Goal: Task Accomplishment & Management: Manage account settings

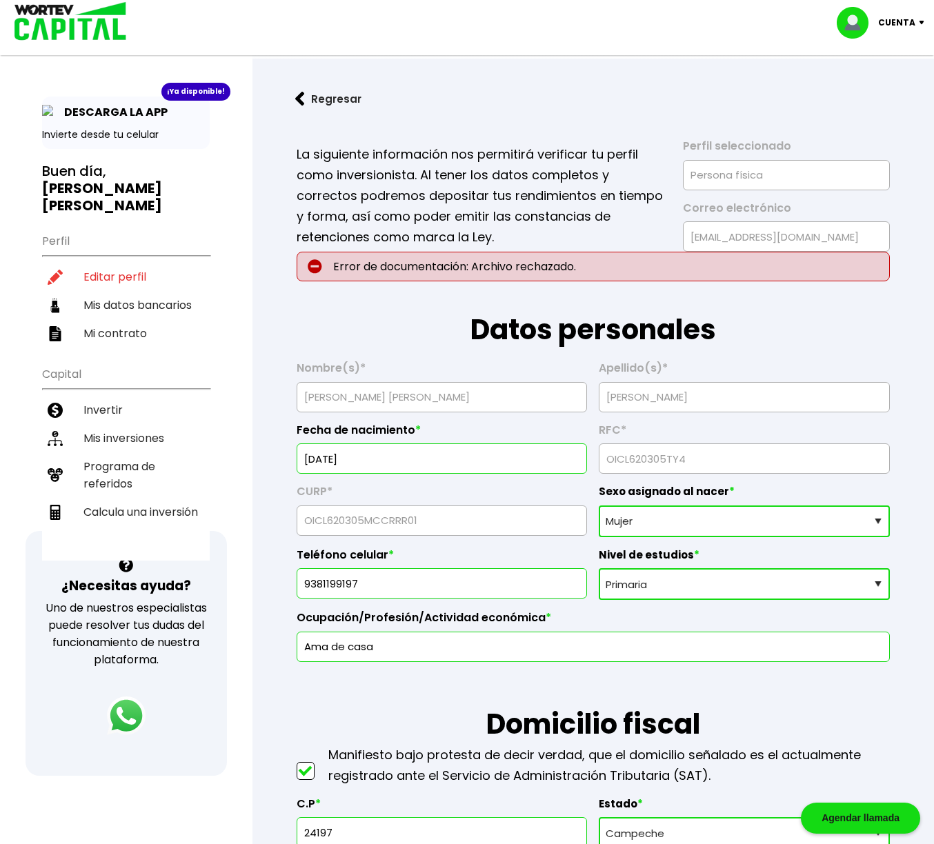
select select "Mujer"
select select "Primaria"
select select "CM"
select select "Scotiabank"
click at [137, 265] on li "Editar perfil" at bounding box center [126, 277] width 168 height 28
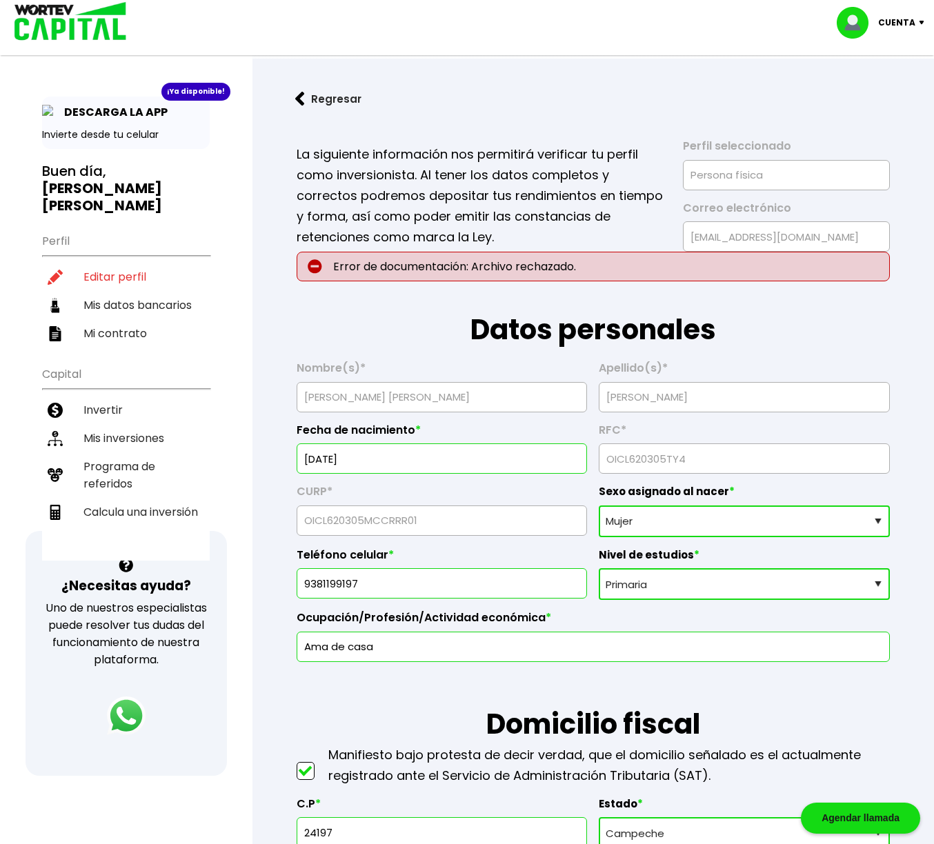
click at [375, 270] on p "Error de documentación: Archivo rechazado." at bounding box center [593, 267] width 593 height 30
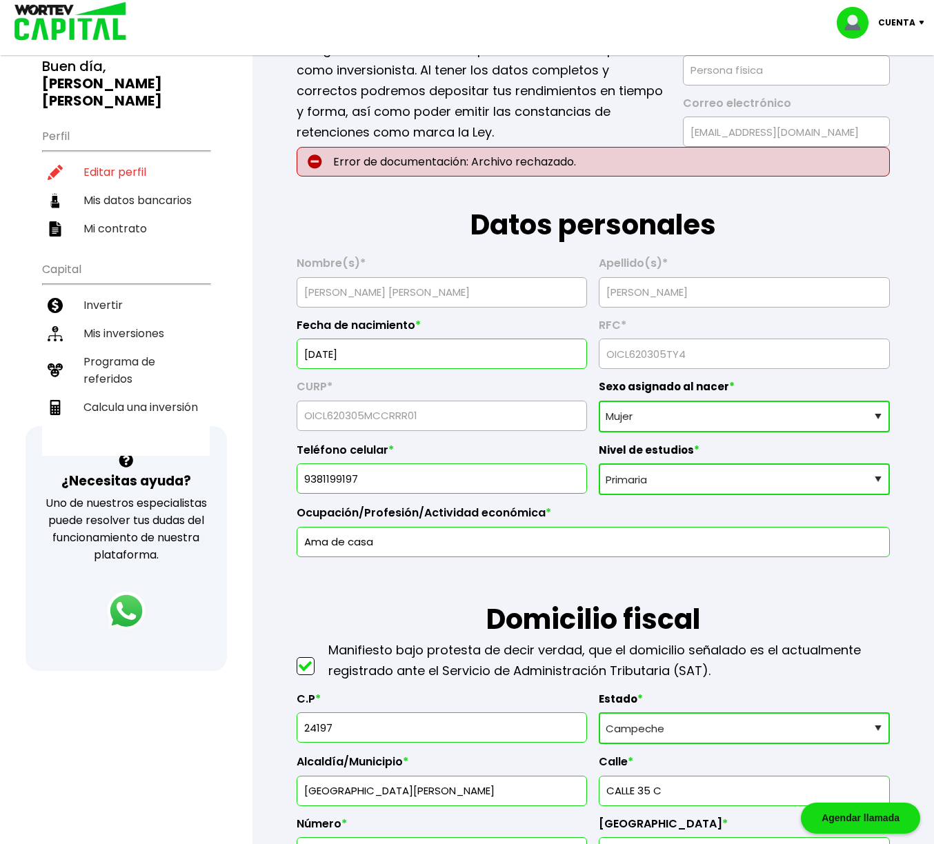
scroll to position [112, 0]
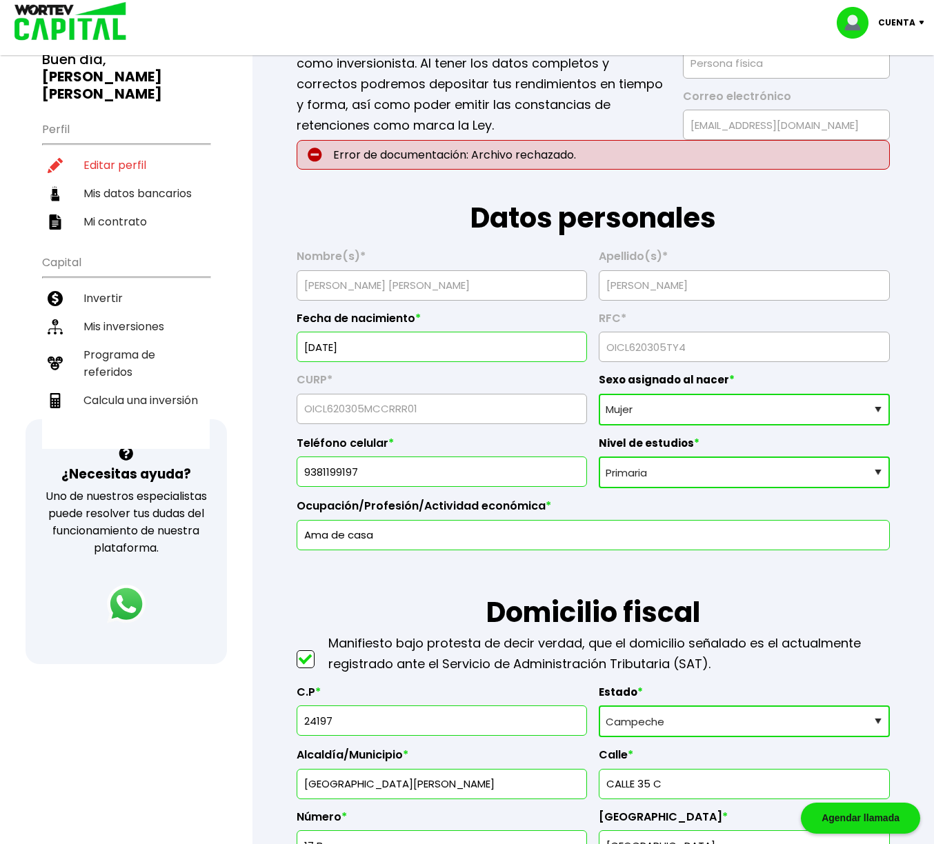
click at [879, 475] on select "Nivel de estudios Primaria Secundaria Bachillerato Licenciatura Posgrado" at bounding box center [744, 473] width 291 height 32
select select "Licenciatura"
click at [599, 457] on select "Nivel de estudios Primaria Secundaria Bachillerato Licenciatura Posgrado" at bounding box center [744, 473] width 291 height 32
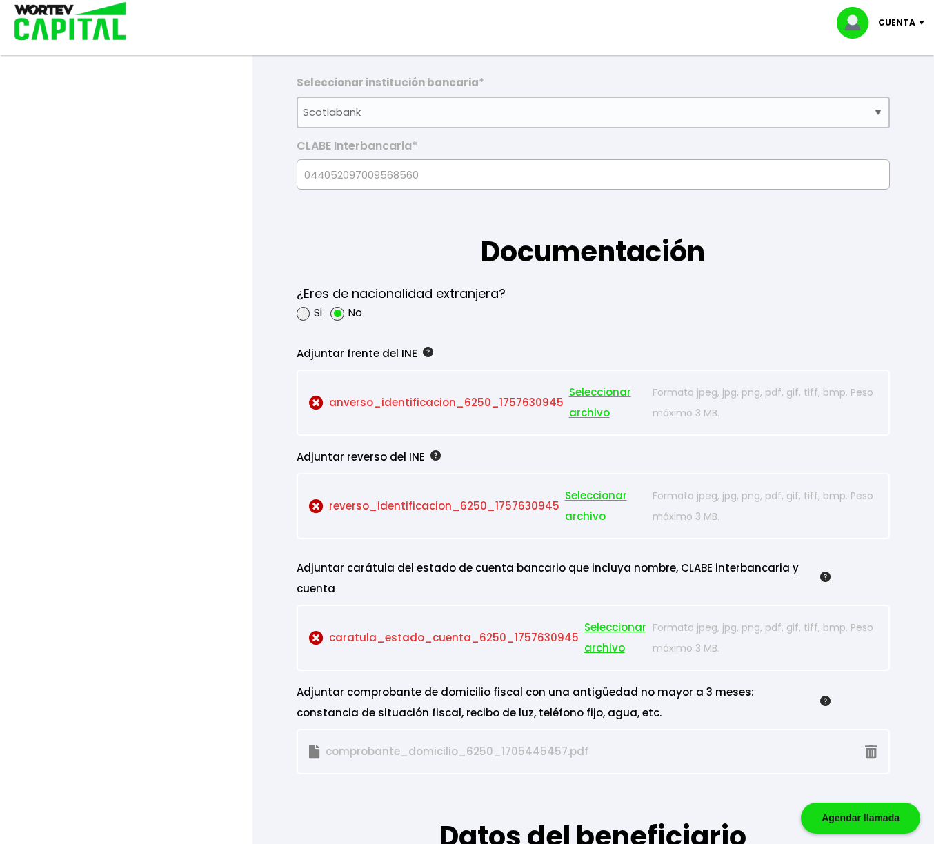
scroll to position [988, 0]
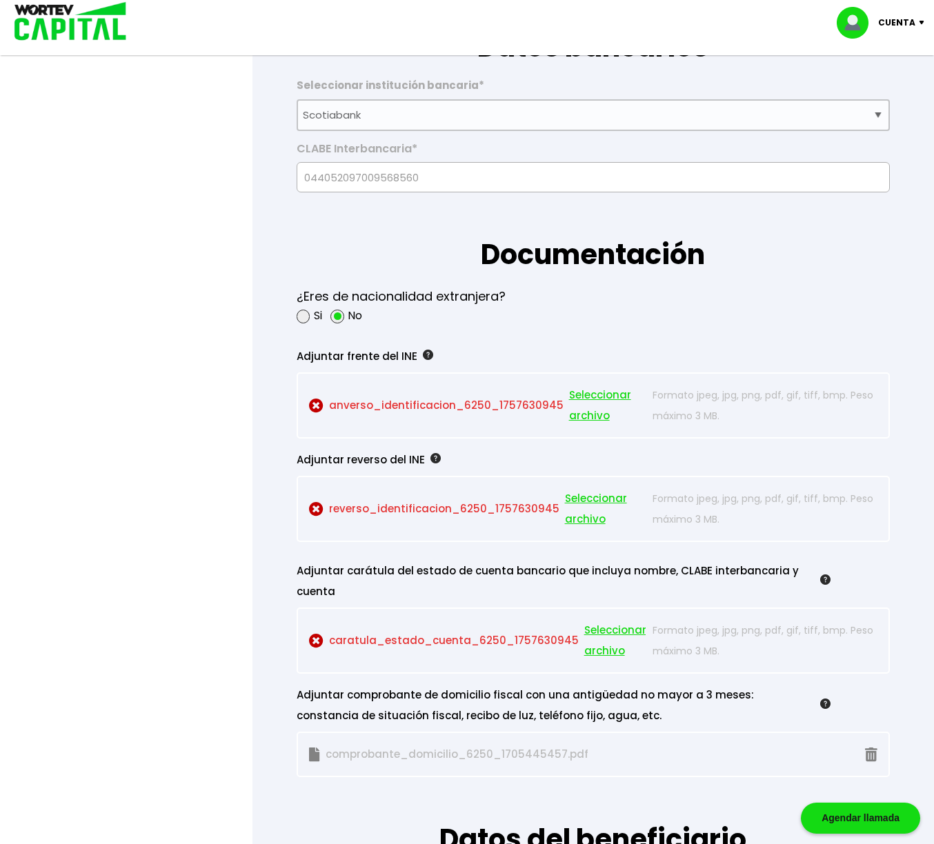
click at [597, 395] on span "Seleccionar archivo" at bounding box center [607, 405] width 77 height 41
click at [443, 402] on p "anverso_identificacion_6250_1757630945 Seleccionar archivo" at bounding box center [477, 405] width 337 height 41
click at [588, 396] on span "Seleccionar archivo" at bounding box center [607, 405] width 77 height 41
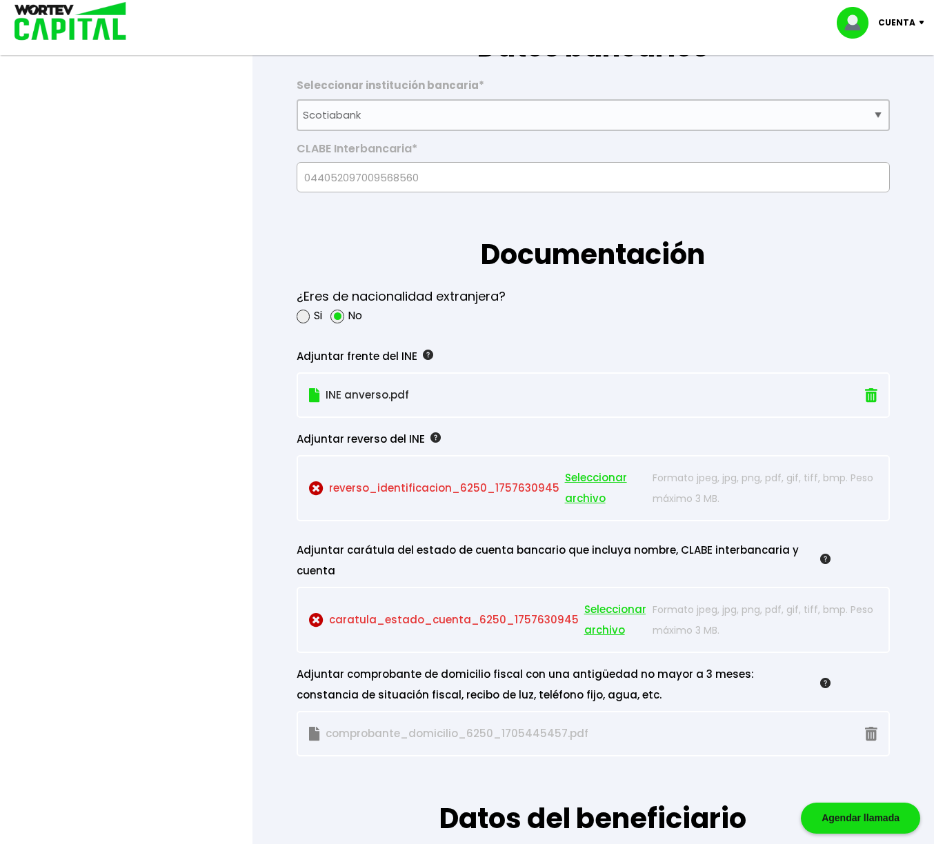
click at [337, 394] on p "INE anverso.pdf" at bounding box center [548, 395] width 478 height 21
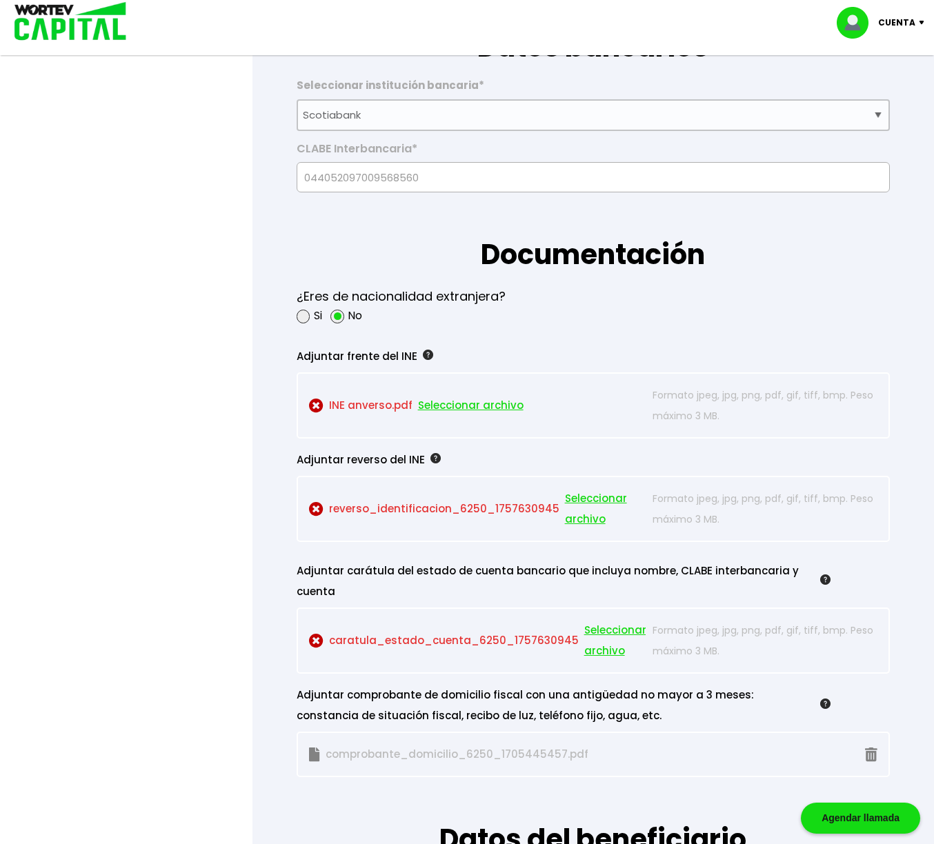
click at [583, 516] on span "Seleccionar archivo" at bounding box center [605, 508] width 81 height 41
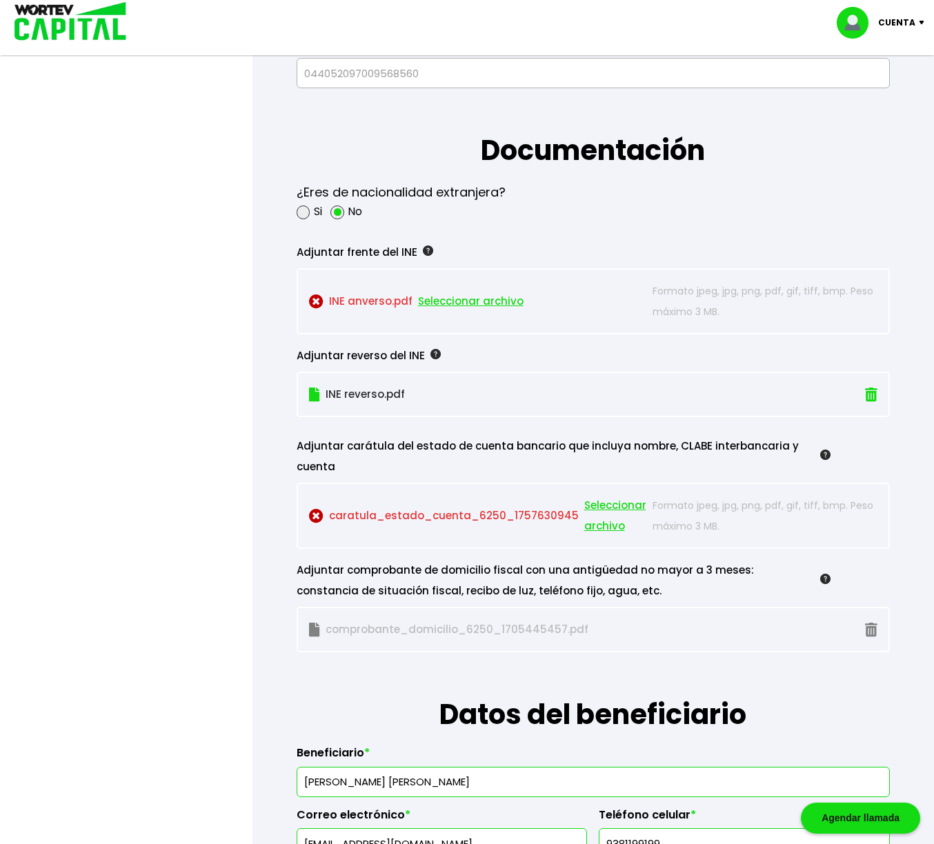
scroll to position [1094, 0]
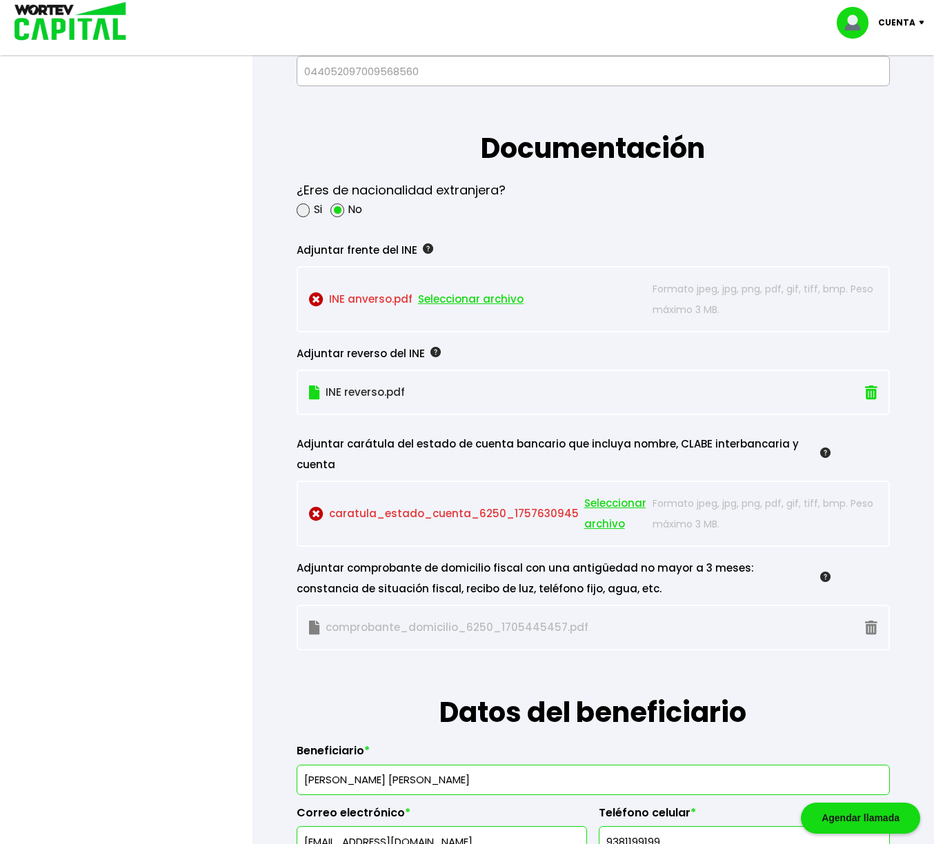
click at [596, 504] on span "Seleccionar archivo" at bounding box center [615, 513] width 62 height 41
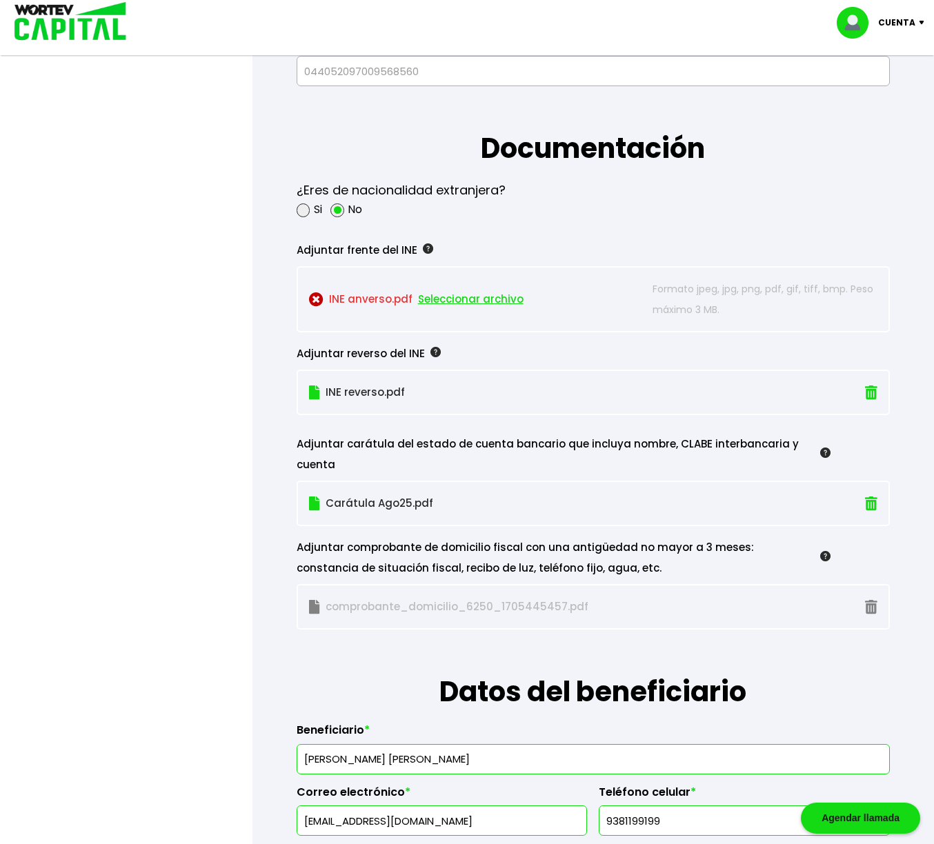
click at [435, 298] on span "Seleccionar archivo" at bounding box center [471, 299] width 106 height 21
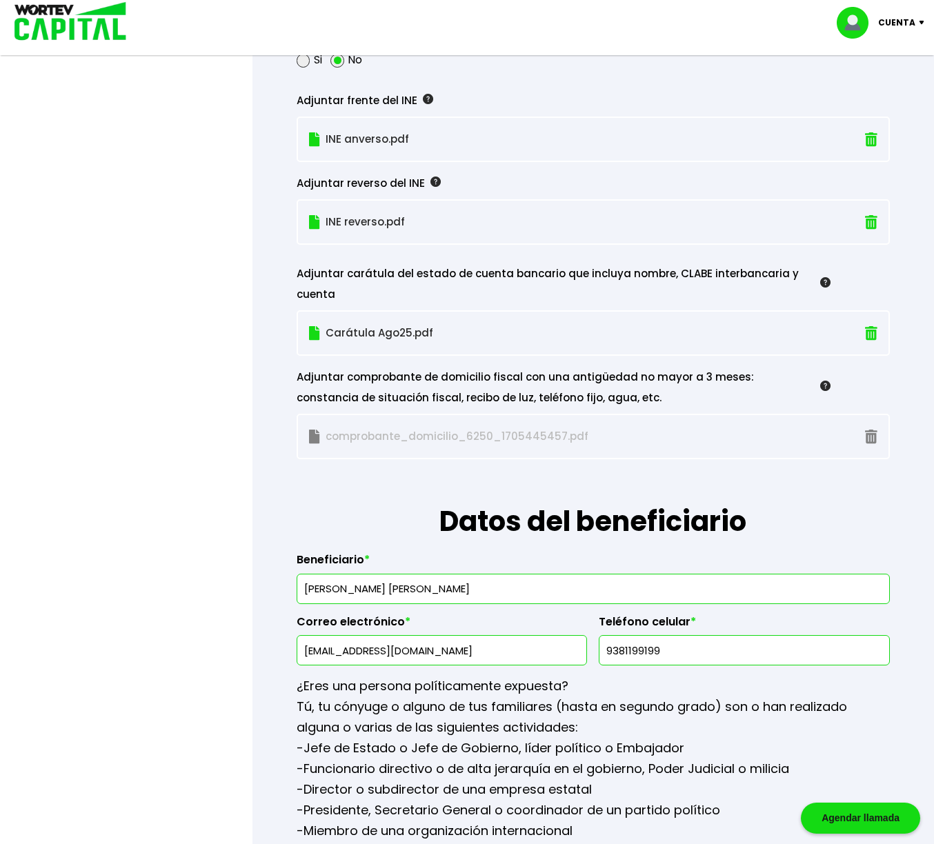
scroll to position [1245, 0]
click at [615, 441] on p "comprobante_domicilio_6250_1705445457.pdf" at bounding box center [477, 436] width 337 height 21
click at [539, 433] on p "comprobante_domicilio_6250_1705445457.pdf" at bounding box center [477, 436] width 337 height 21
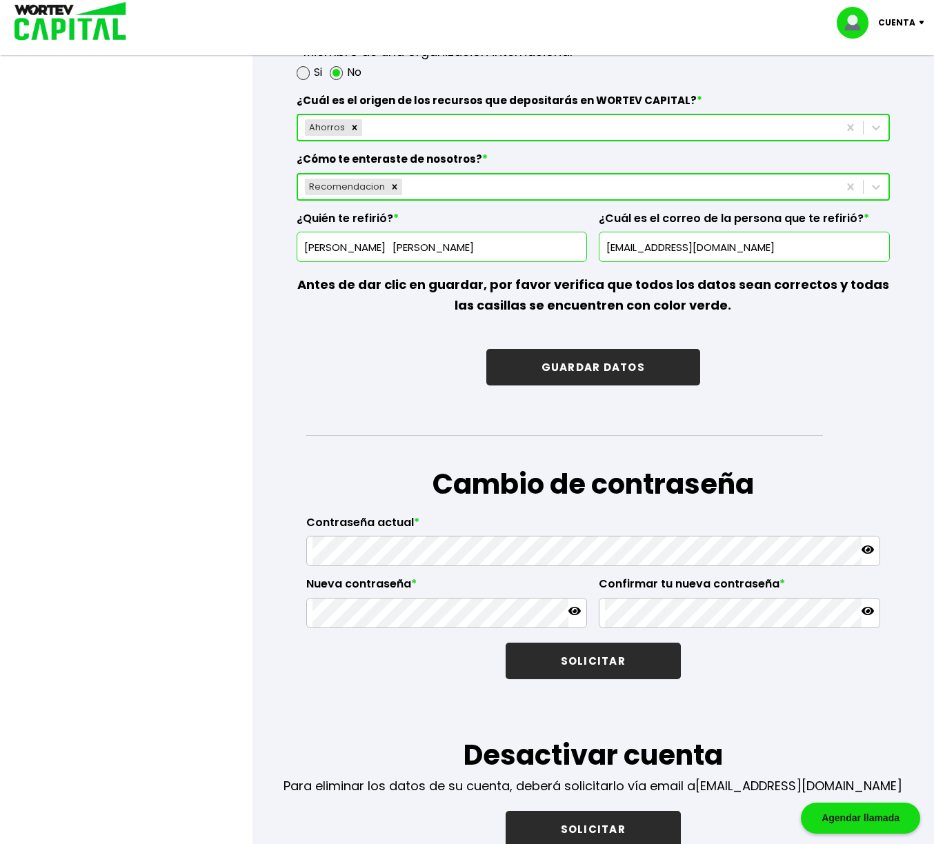
scroll to position [2021, 0]
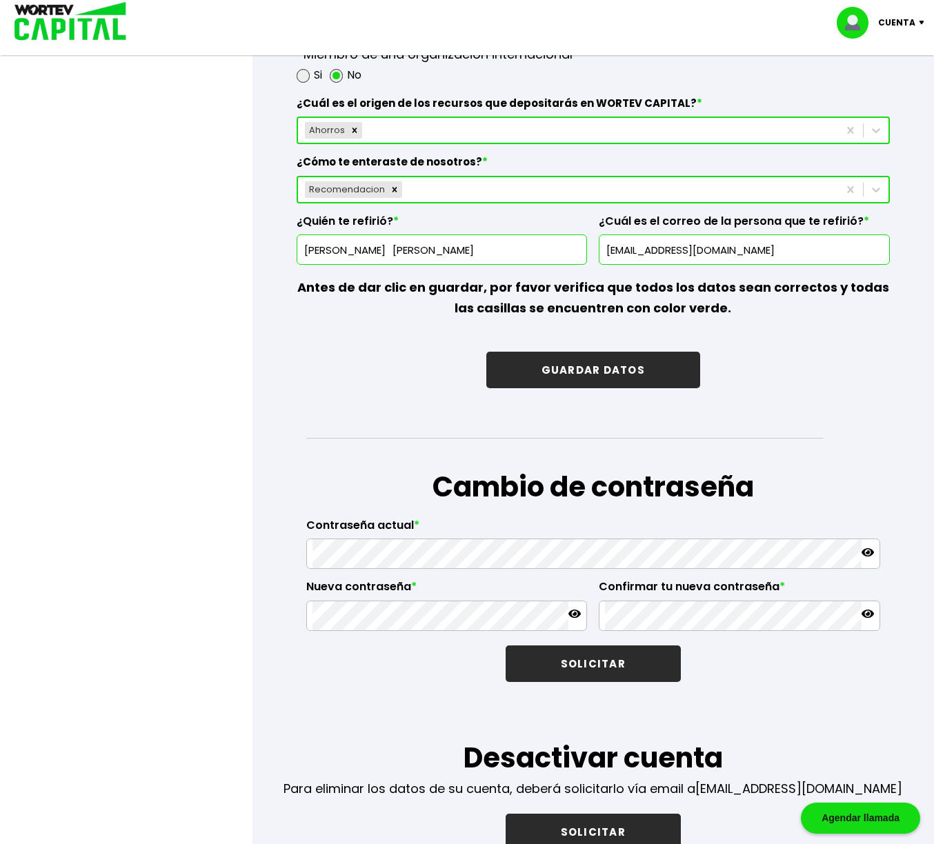
click at [586, 362] on button "GUARDAR DATOS" at bounding box center [593, 370] width 214 height 37
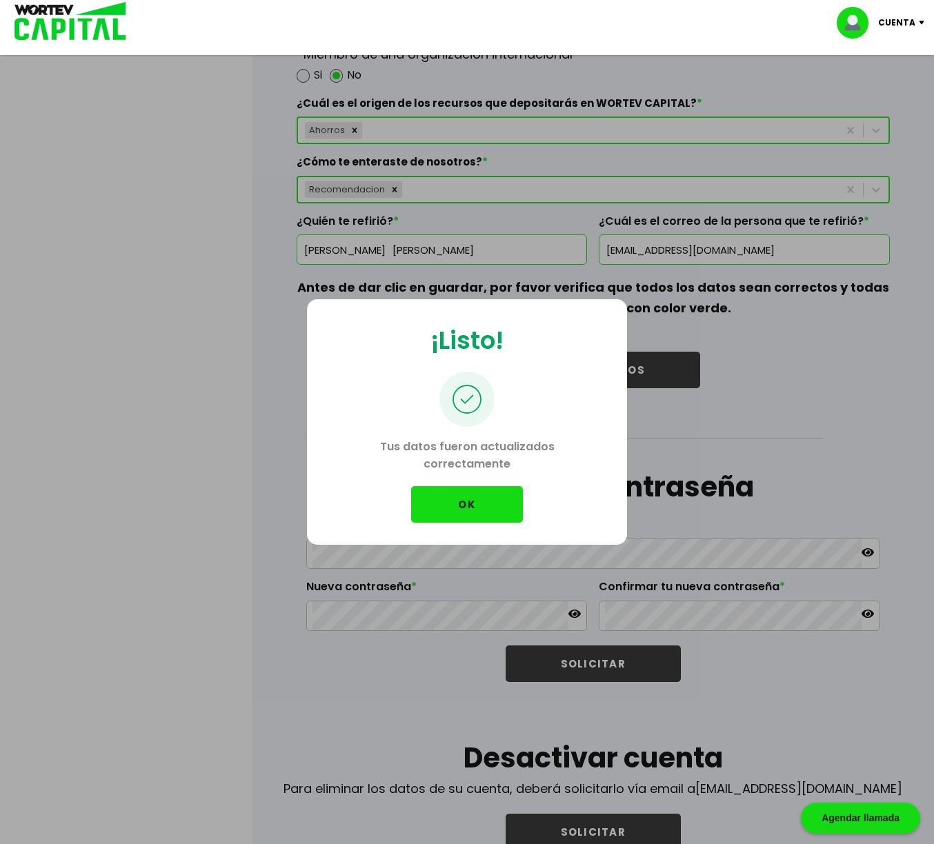
click at [483, 508] on button "OK" at bounding box center [467, 504] width 112 height 37
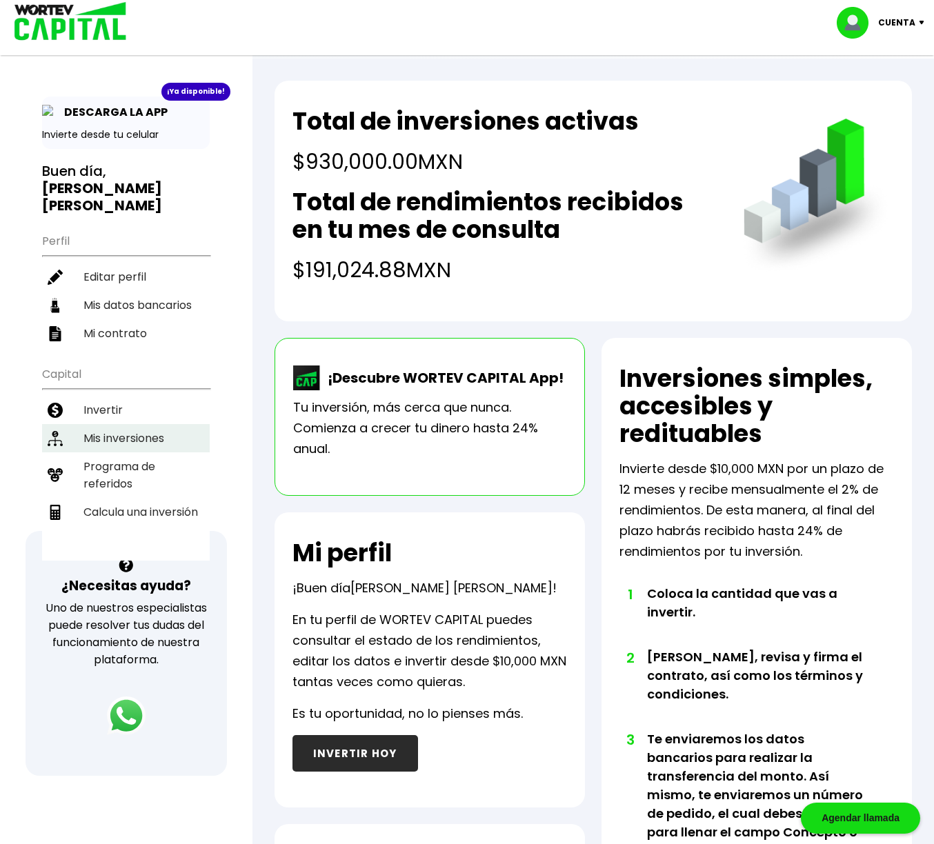
click at [132, 424] on li "Mis inversiones" at bounding box center [126, 438] width 168 height 28
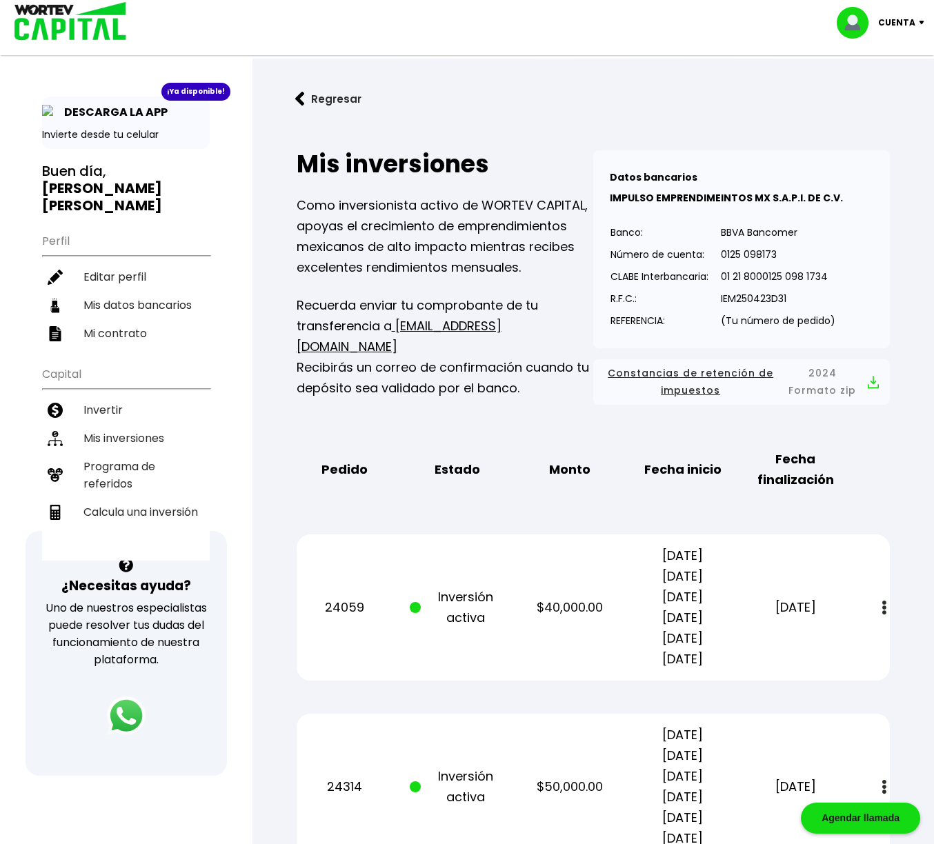
click at [885, 608] on img at bounding box center [884, 608] width 4 height 14
click at [854, 648] on img at bounding box center [851, 645] width 11 height 13
click at [922, 24] on div "Cuenta" at bounding box center [885, 23] width 97 height 32
click at [888, 92] on li "Cerrar sesión" at bounding box center [882, 92] width 110 height 28
